Goal: Task Accomplishment & Management: Complete application form

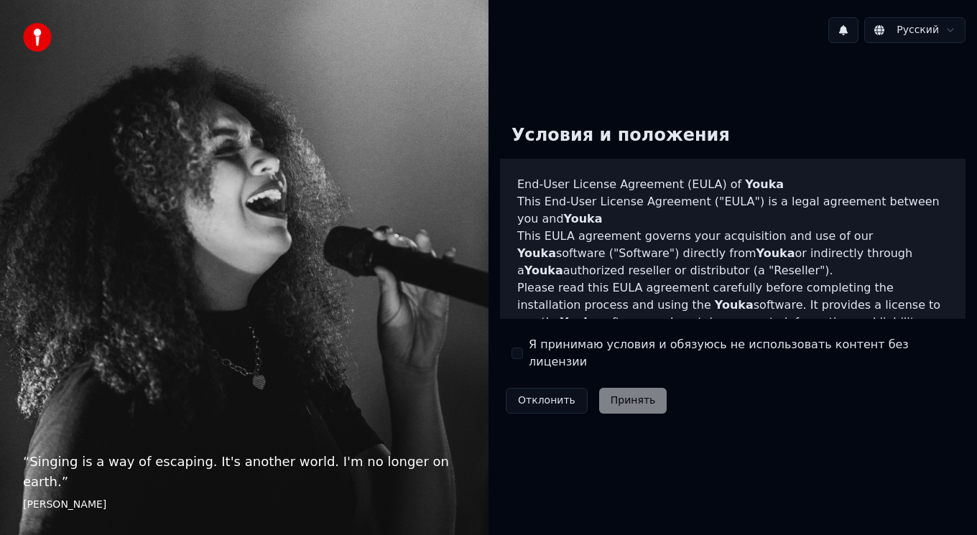
click at [524, 357] on div "Я принимаю условия и обязуюсь не использовать контент без лицензии" at bounding box center [732, 353] width 442 height 34
click at [522, 357] on button "Я принимаю условия и обязуюсь не использовать контент без лицензии" at bounding box center [516, 353] width 11 height 11
click at [607, 394] on button "Принять" at bounding box center [633, 401] width 68 height 26
